Goal: Find specific page/section

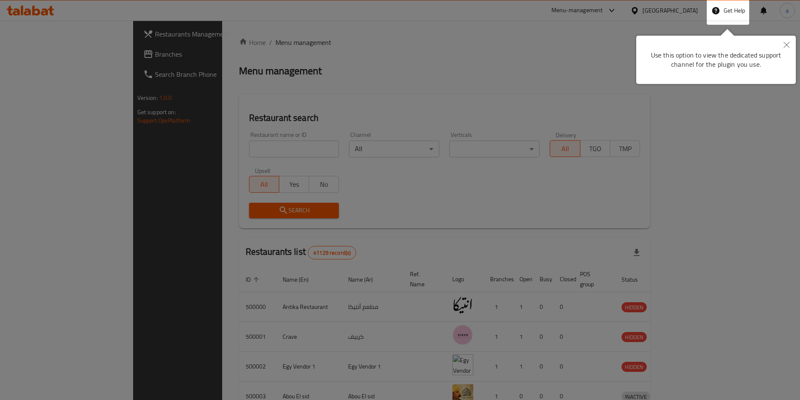
click at [669, 11] on div at bounding box center [400, 313] width 800 height 626
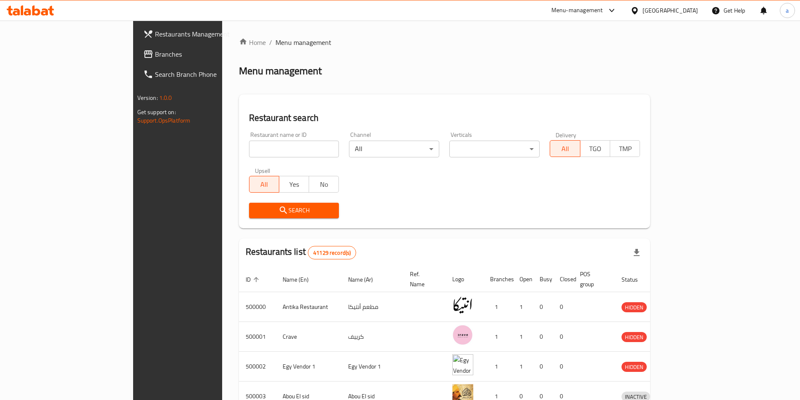
click at [639, 11] on icon at bounding box center [634, 10] width 9 height 9
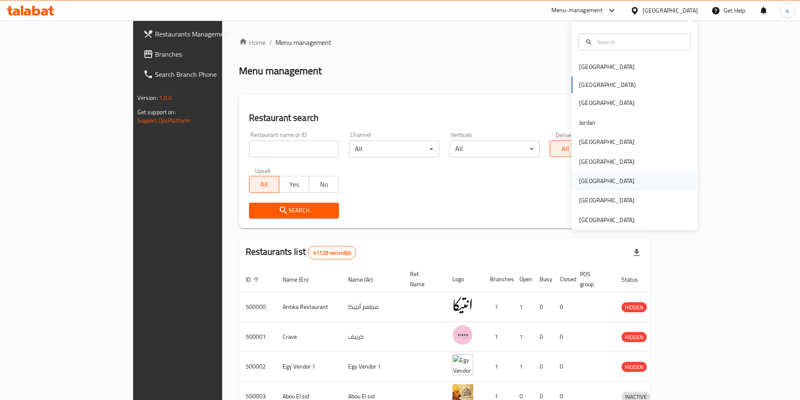
click at [601, 177] on div "[GEOGRAPHIC_DATA]" at bounding box center [634, 180] width 126 height 19
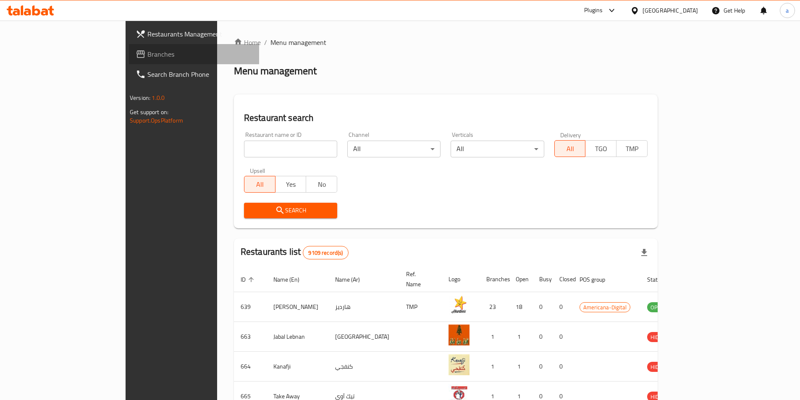
click at [147, 55] on span "Branches" at bounding box center [199, 54] width 105 height 10
